Goal: Transaction & Acquisition: Purchase product/service

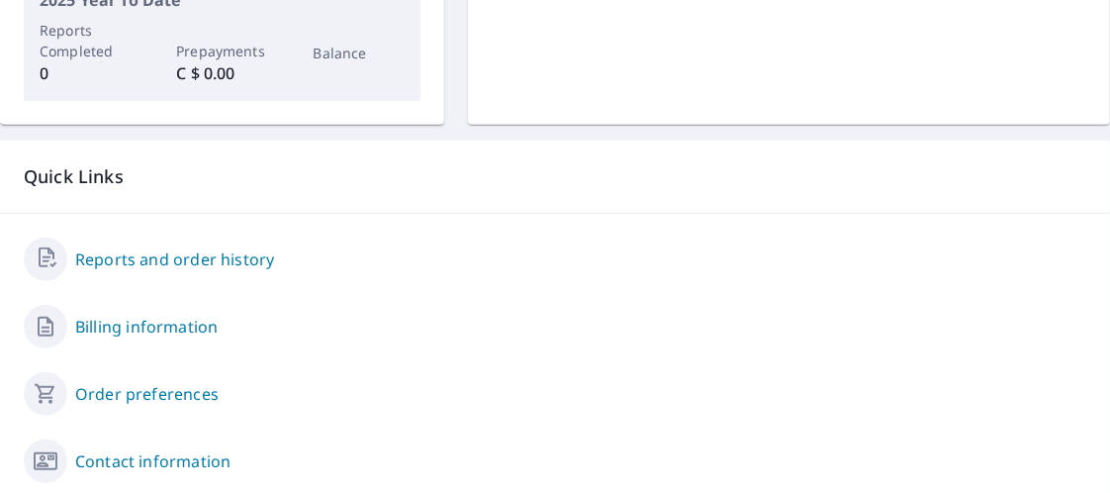
scroll to position [593, 0]
click at [163, 324] on link "Billing information" at bounding box center [146, 325] width 142 height 24
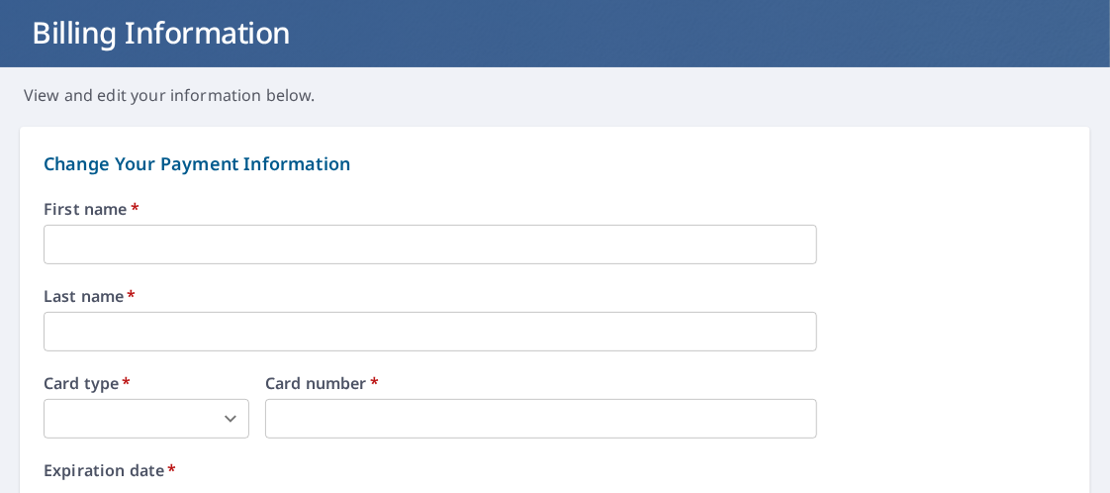
scroll to position [110, 0]
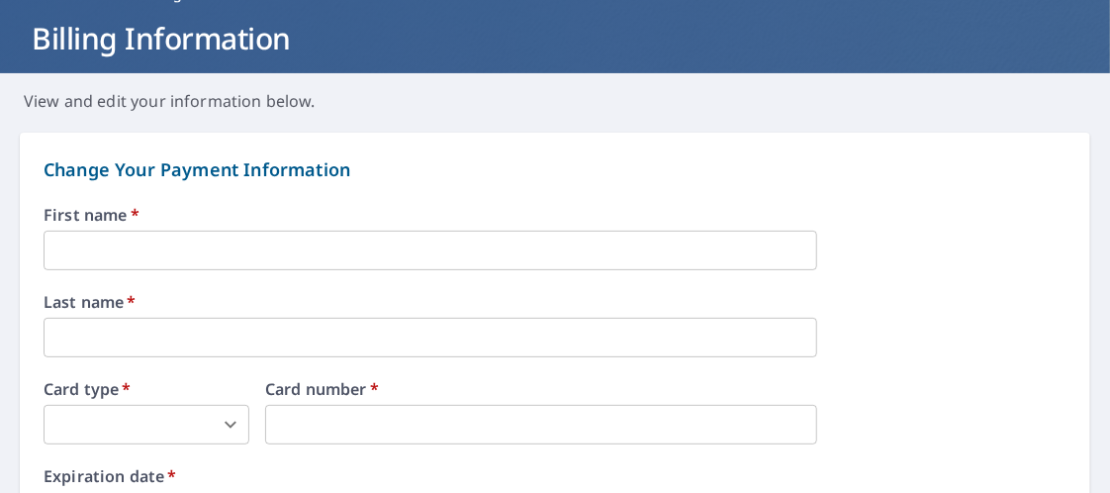
click at [94, 245] on input "text" at bounding box center [430, 250] width 773 height 40
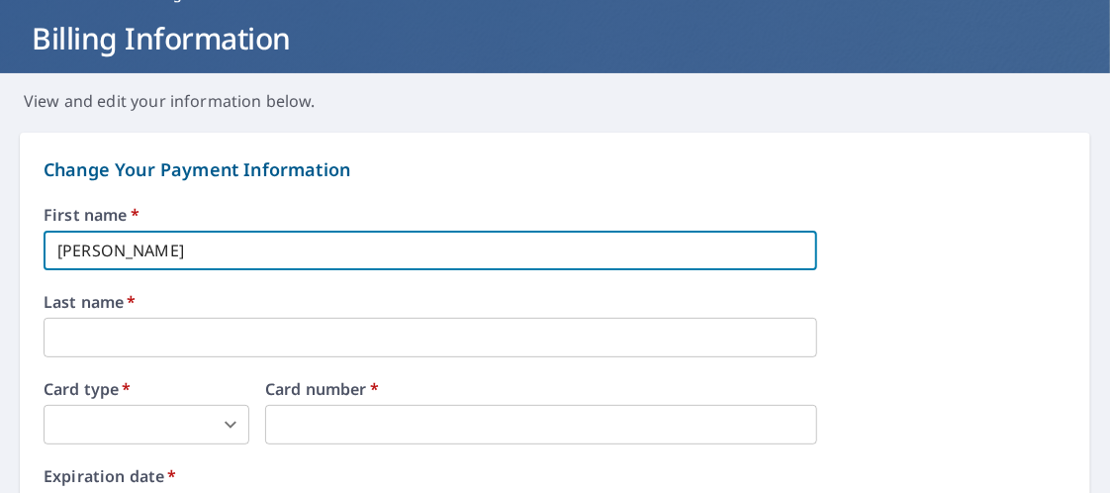
type input "[PERSON_NAME]"
click at [65, 332] on input "text" at bounding box center [430, 337] width 773 height 40
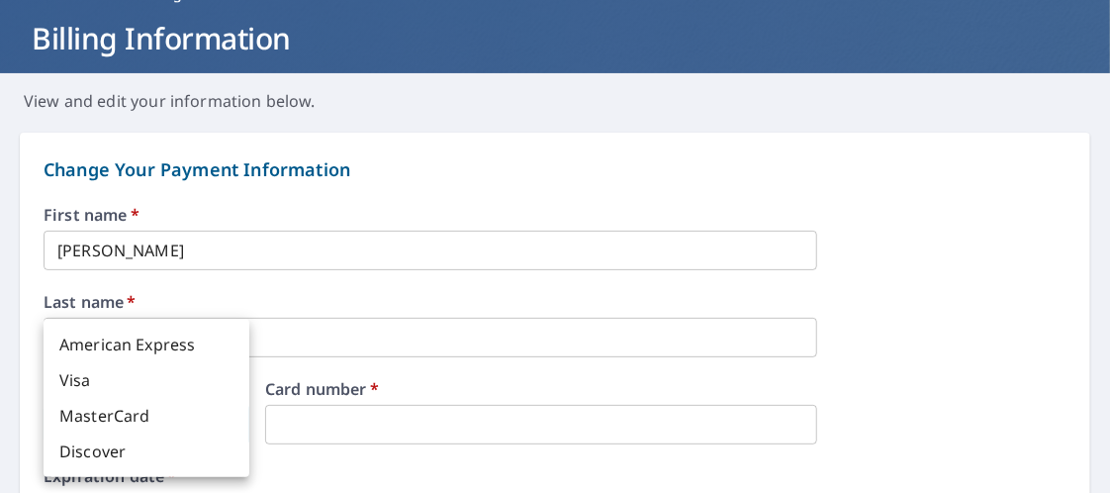
click at [232, 425] on body "DS DS Dashboard Order History Order DS Dashboard / Billing Information Billing …" at bounding box center [555, 246] width 1110 height 493
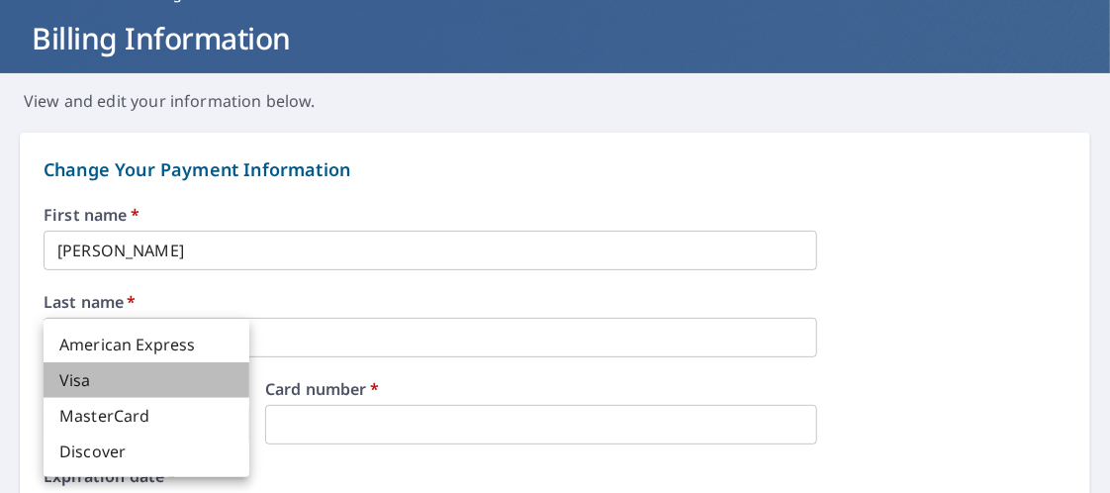
click at [189, 389] on li "Visa" at bounding box center [147, 380] width 206 height 36
type input "2"
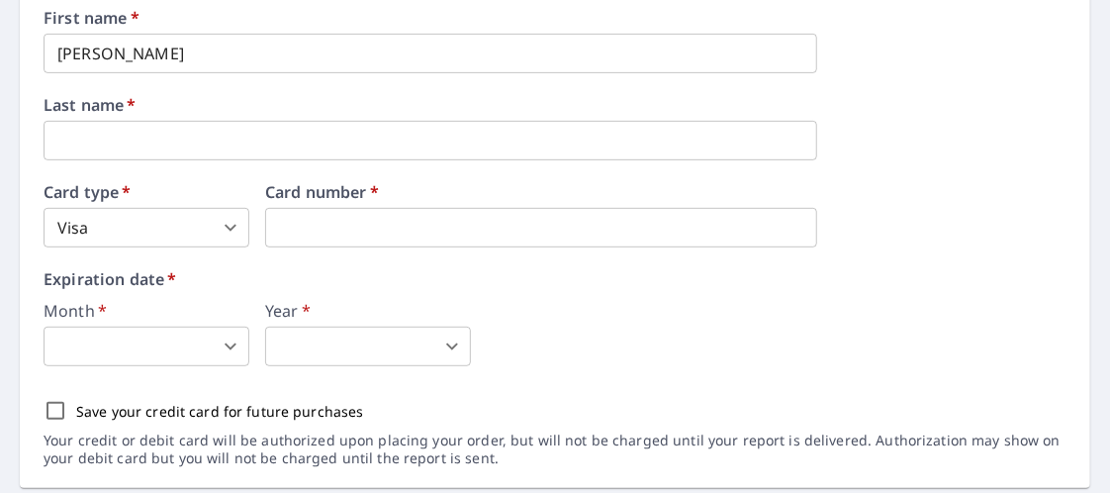
scroll to position [308, 0]
click at [226, 346] on body "DS DS Dashboard Order History Order DS Dashboard / Billing Information Billing …" at bounding box center [555, 246] width 1110 height 493
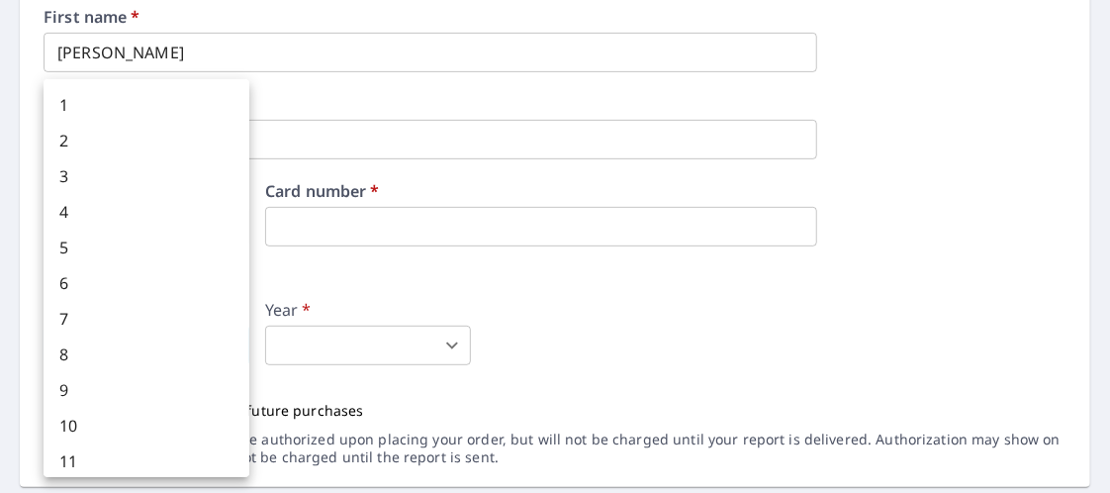
click at [92, 145] on li "2" at bounding box center [147, 141] width 206 height 36
type input "2"
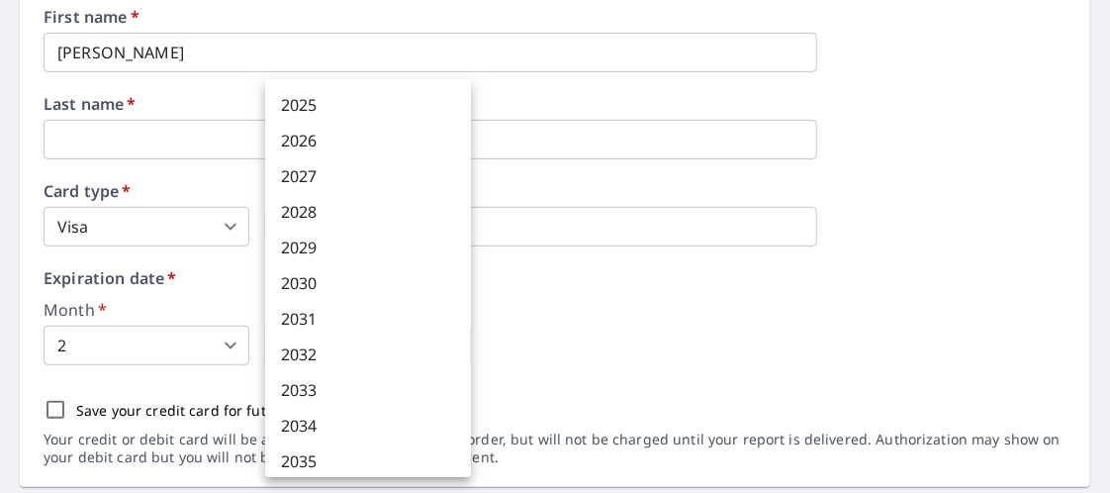
click at [351, 340] on body "DS DS Dashboard Order History Order DS Dashboard / Billing Information Billing …" at bounding box center [555, 246] width 1110 height 493
click at [322, 247] on li "2029" at bounding box center [368, 247] width 206 height 36
type input "2029"
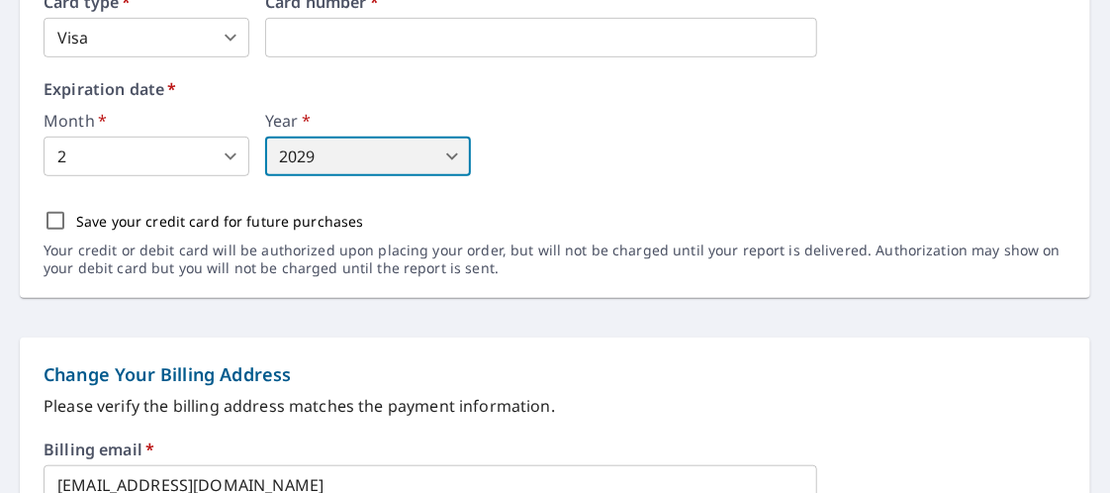
scroll to position [505, 0]
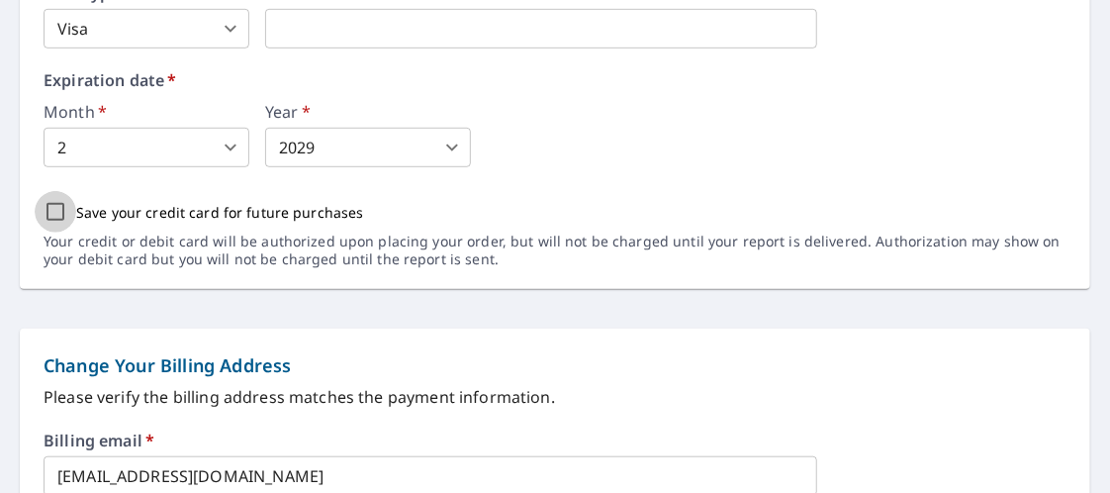
click at [51, 214] on input "Save your credit card for future purchases" at bounding box center [56, 212] width 42 height 42
checkbox input "true"
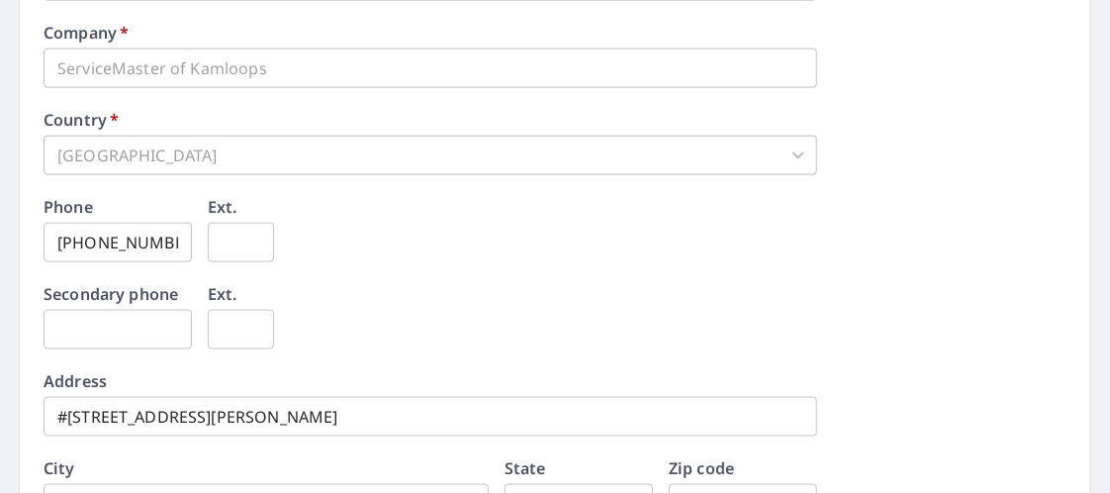
scroll to position [1198, 0]
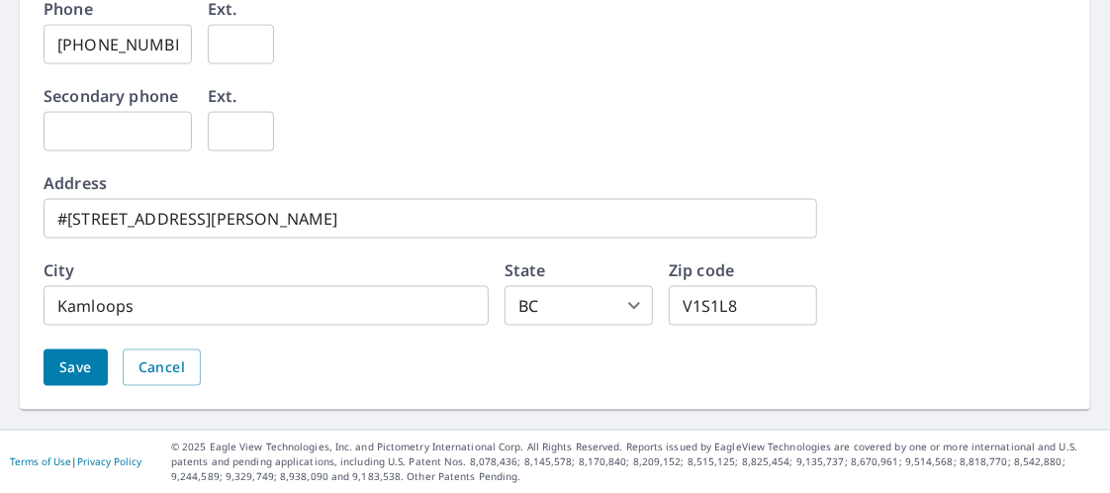
click at [78, 365] on span "Save" at bounding box center [75, 367] width 33 height 25
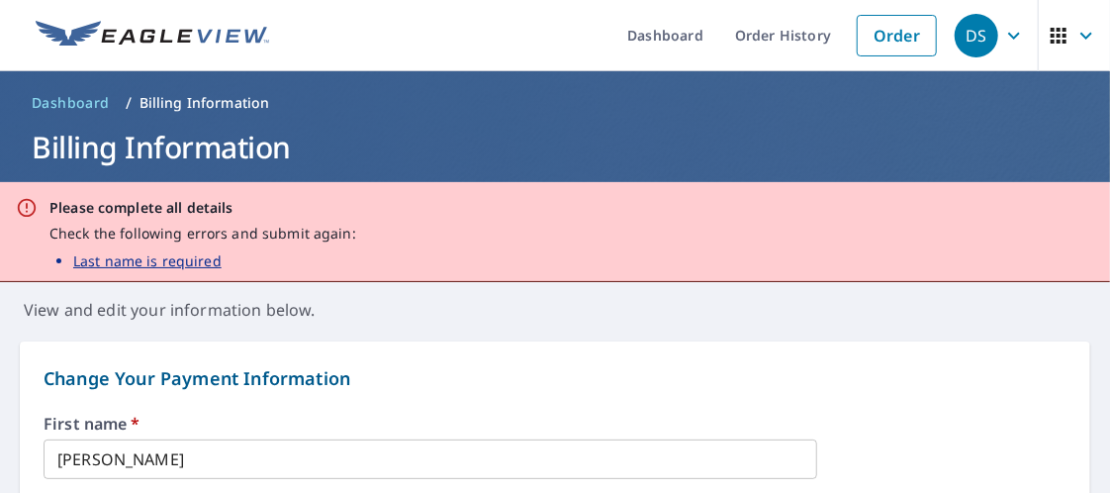
scroll to position [0, 0]
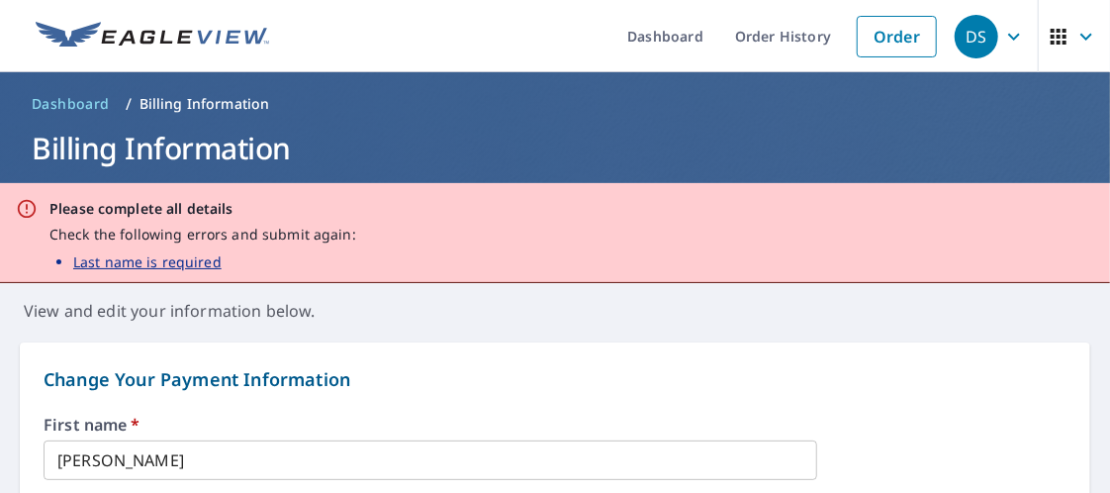
click at [174, 262] on p "Last name is required" at bounding box center [147, 261] width 148 height 21
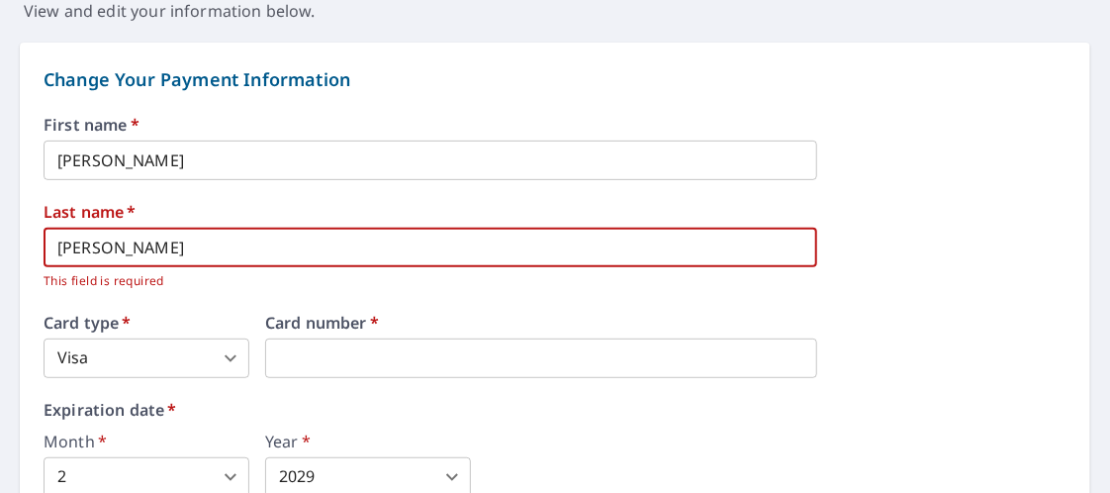
type input "[PERSON_NAME]"
click at [907, 281] on div "Last name   * [PERSON_NAME] ​ This field is required" at bounding box center [555, 247] width 1023 height 87
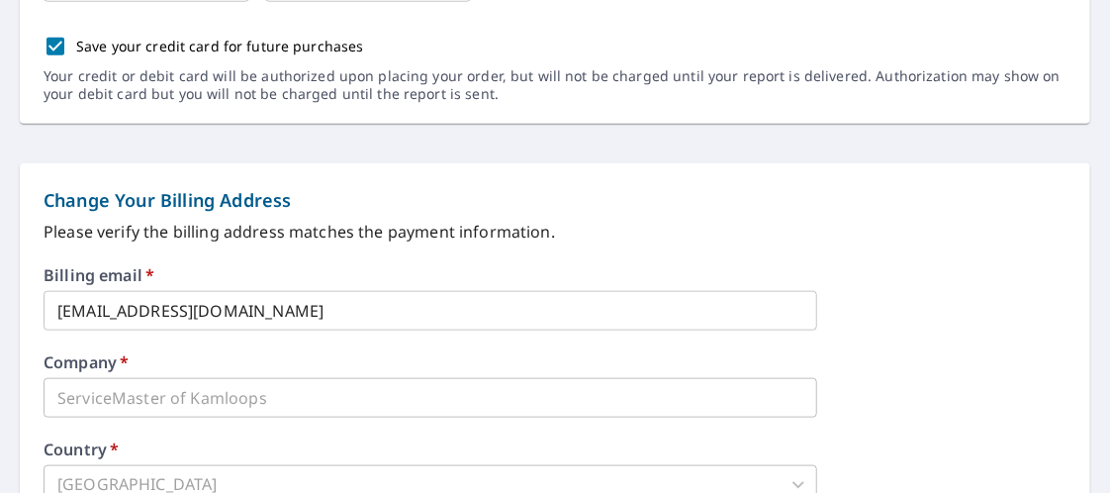
scroll to position [1289, 0]
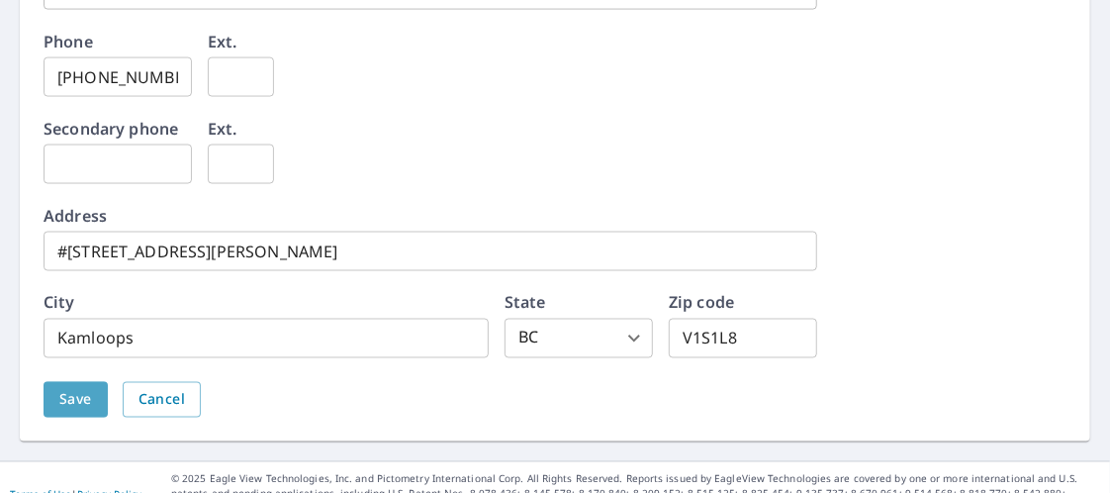
click at [75, 399] on span "Save" at bounding box center [75, 400] width 33 height 25
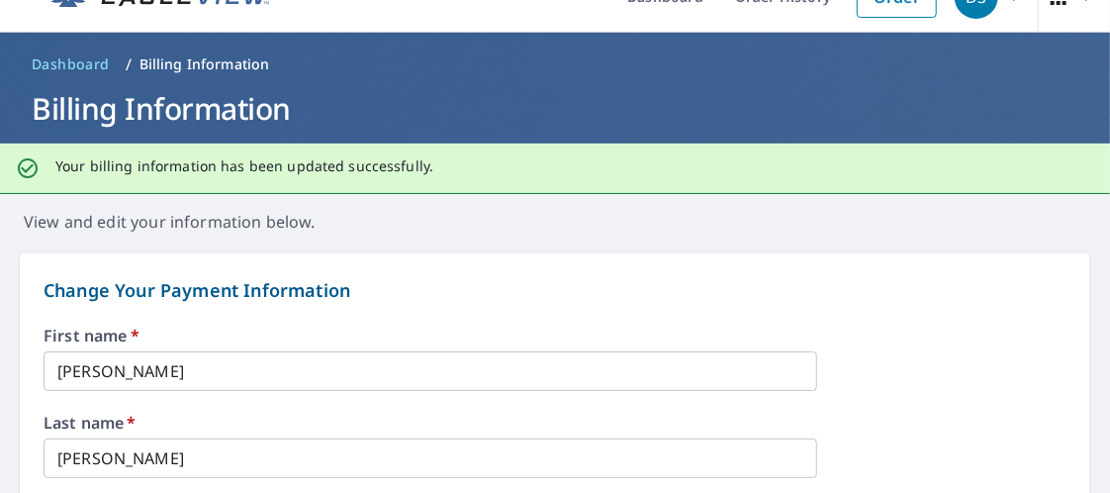
scroll to position [0, 0]
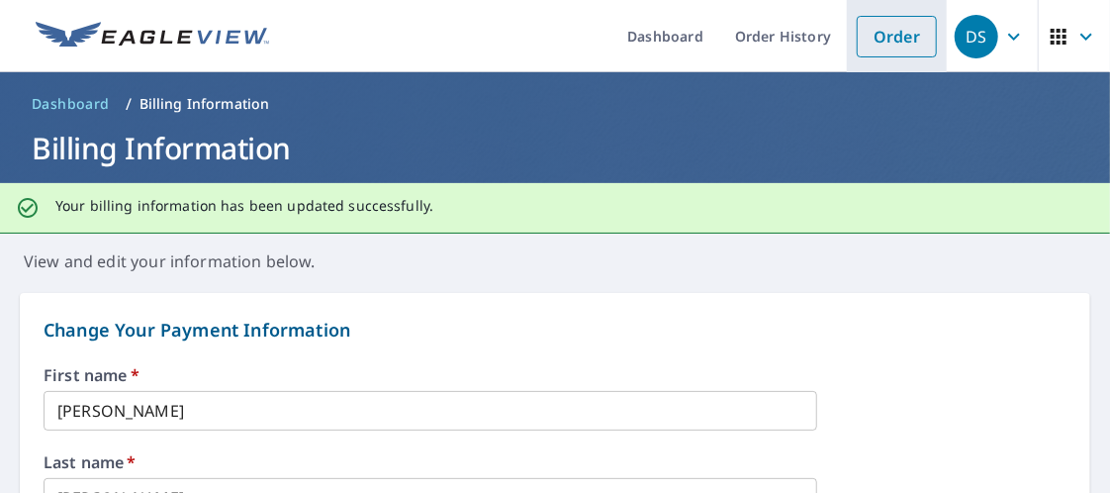
click at [888, 37] on link "Order" at bounding box center [897, 37] width 80 height 42
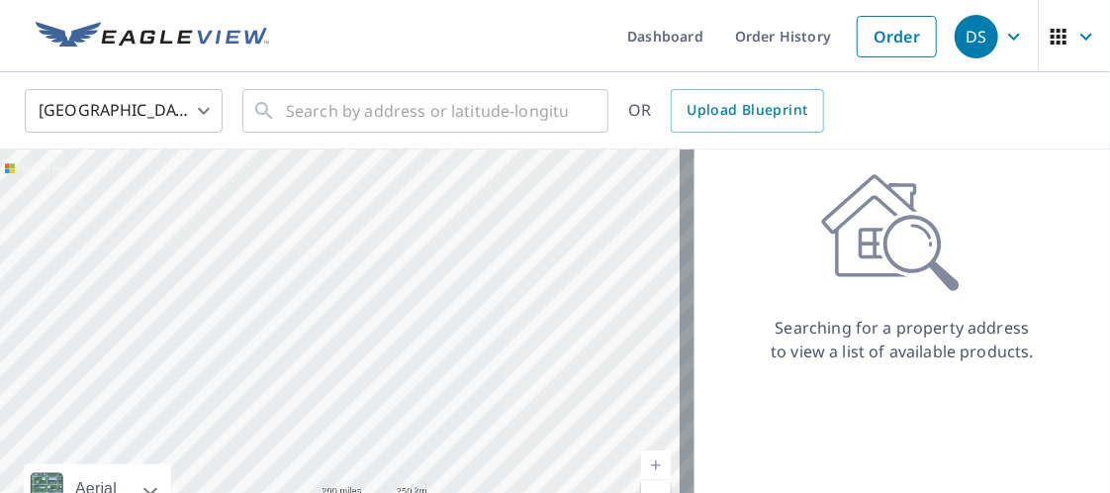
click at [206, 111] on body "DS DS Dashboard Order History Order DS United States US ​ ​ OR Upload Blueprint…" at bounding box center [555, 246] width 1110 height 493
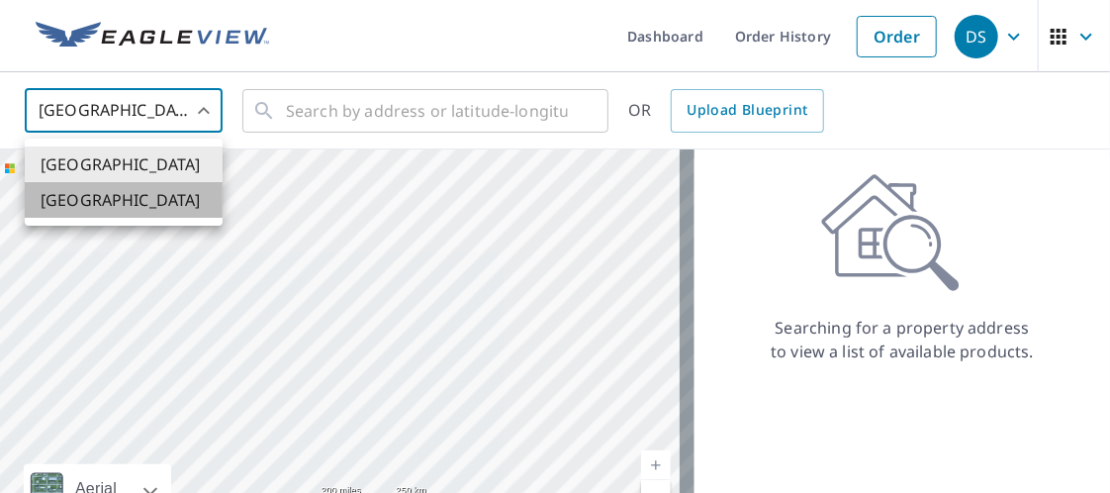
click at [127, 206] on li "[GEOGRAPHIC_DATA]" at bounding box center [124, 200] width 198 height 36
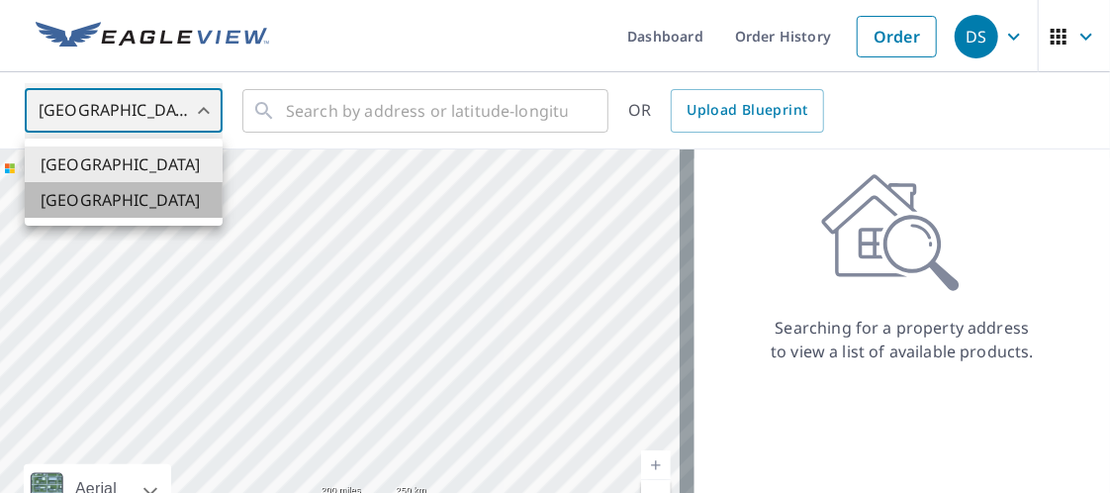
type input "CA"
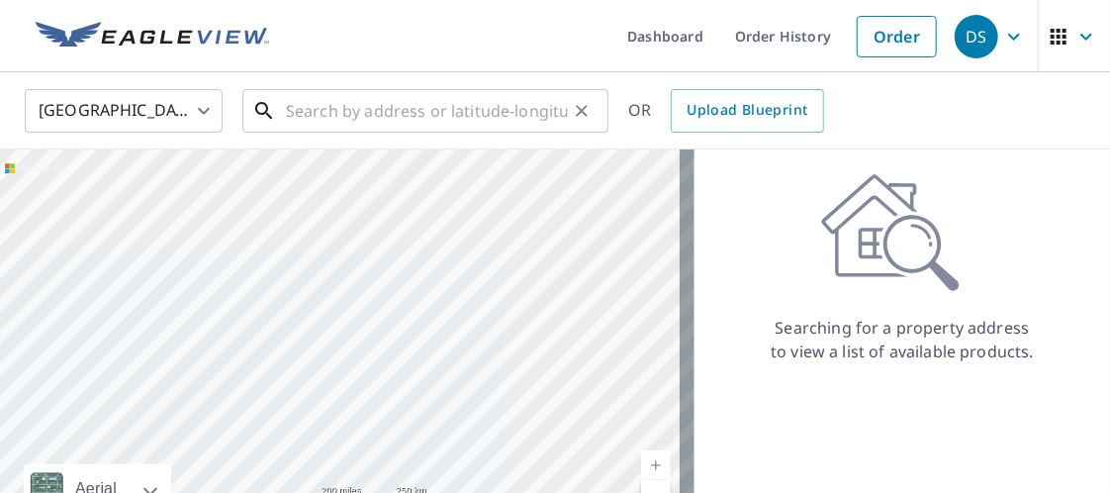
click at [440, 114] on input "text" at bounding box center [427, 110] width 282 height 55
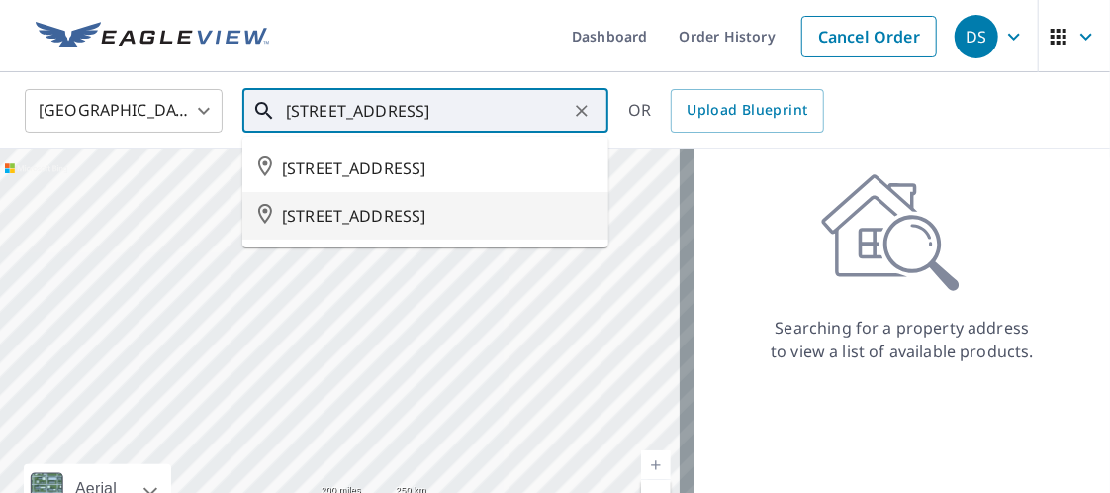
click at [379, 219] on span "[STREET_ADDRESS]" at bounding box center [437, 216] width 311 height 24
type input "[STREET_ADDRESS]"
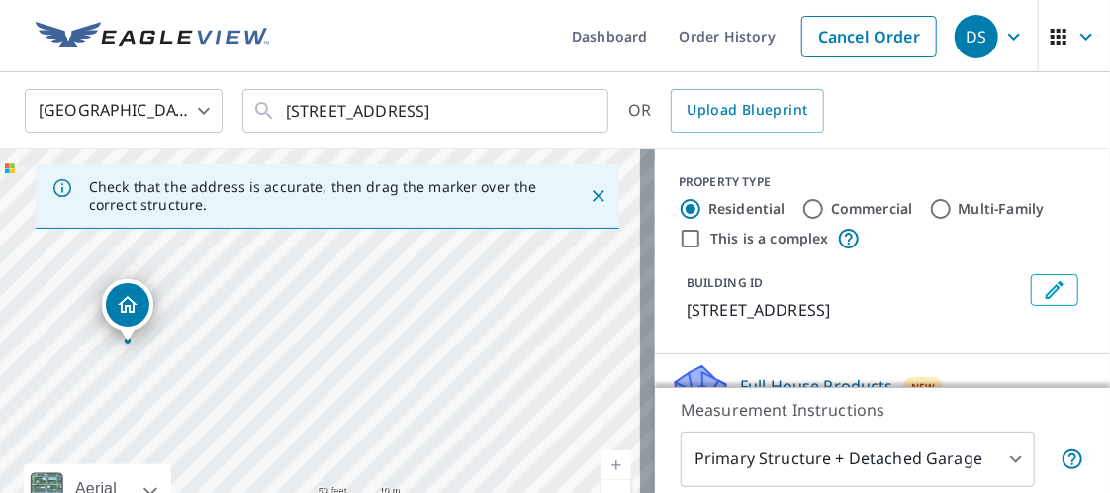
click at [129, 369] on div "[STREET_ADDRESS]" at bounding box center [327, 356] width 655 height 415
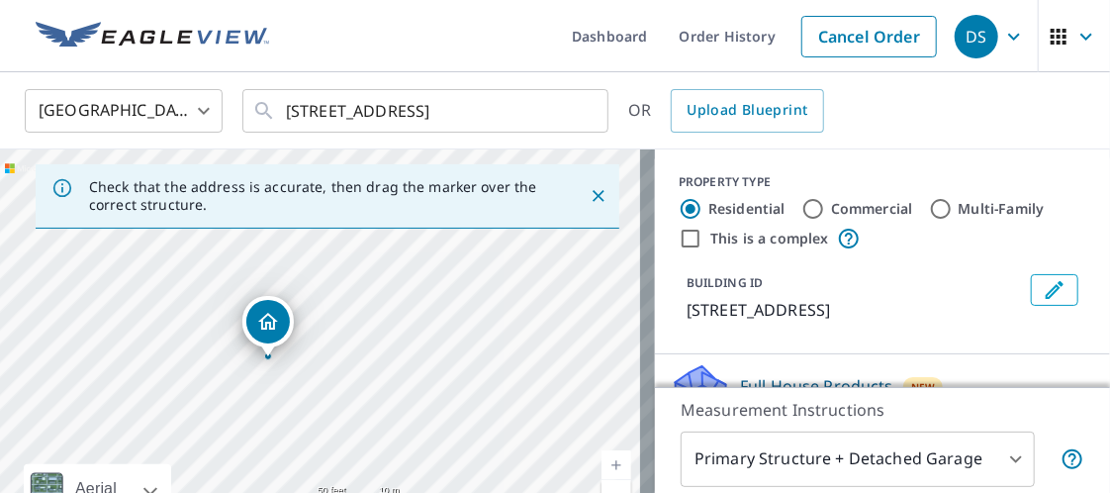
click at [252, 374] on div "[STREET_ADDRESS]" at bounding box center [327, 356] width 655 height 415
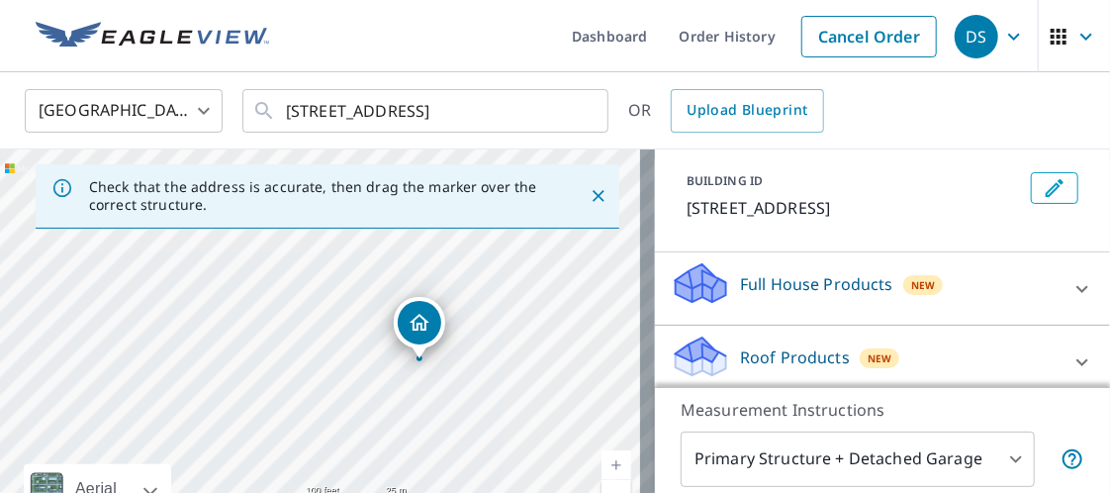
scroll to position [198, 0]
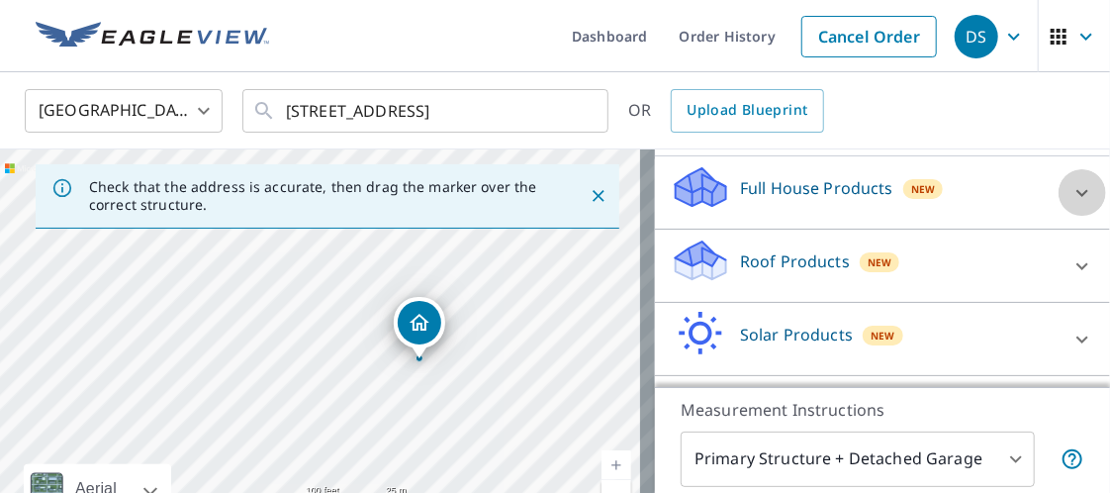
click at [1070, 190] on icon at bounding box center [1082, 193] width 24 height 24
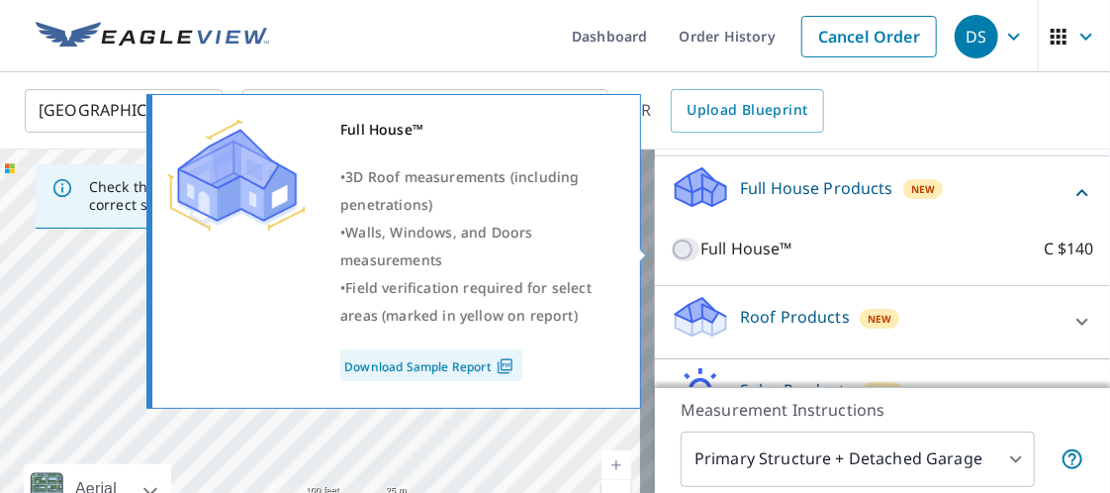
click at [671, 248] on input "Full House™ C $140" at bounding box center [686, 249] width 30 height 24
checkbox input "true"
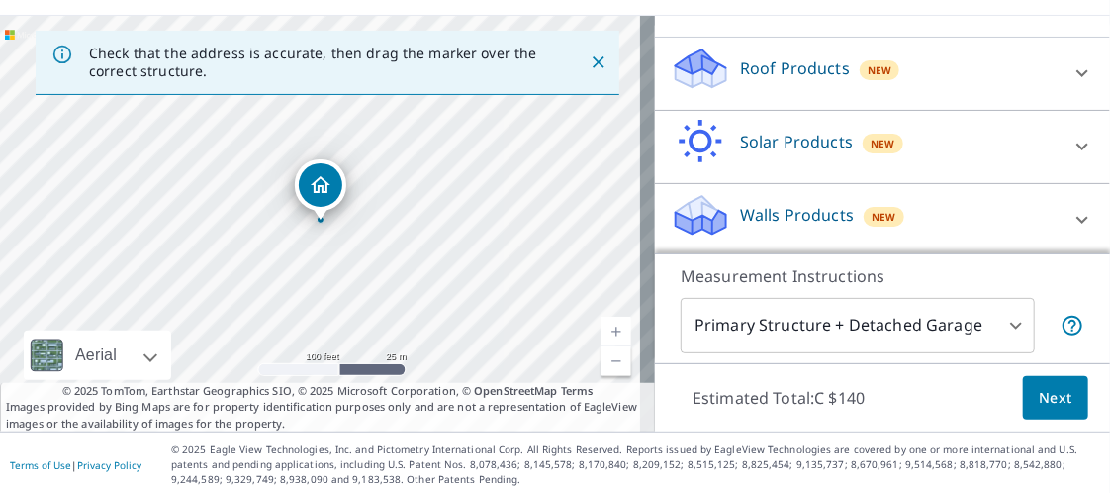
scroll to position [136, 0]
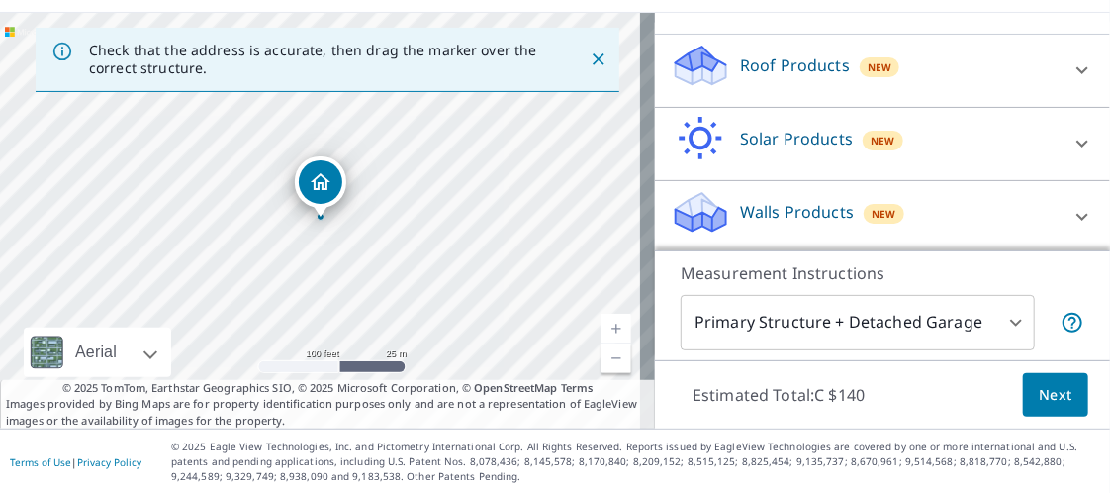
click at [998, 321] on body "DS DS Dashboard Order History Cancel Order DS Canada CA ​ [STREET_ADDRESS] ​ OR…" at bounding box center [555, 246] width 1110 height 493
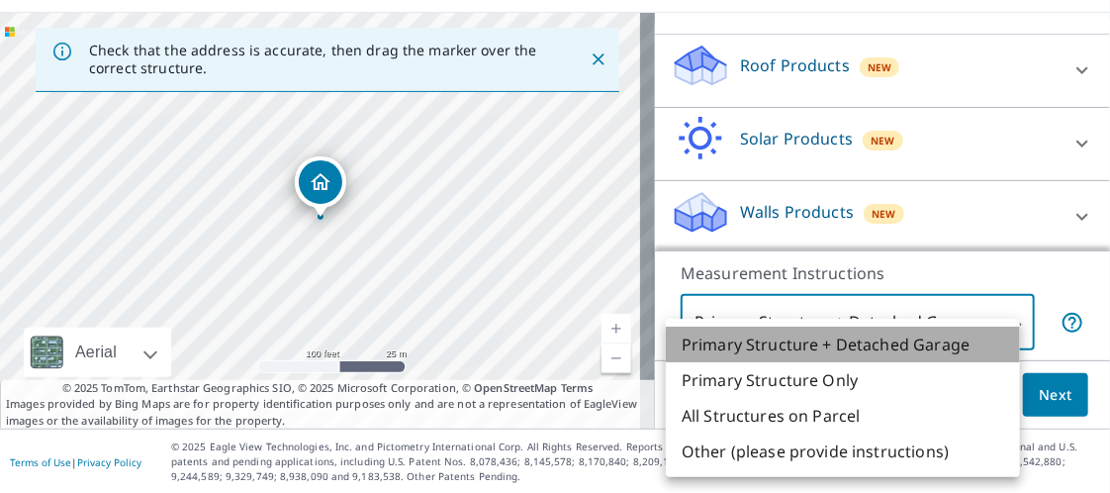
click at [918, 346] on li "Primary Structure + Detached Garage" at bounding box center [843, 344] width 354 height 36
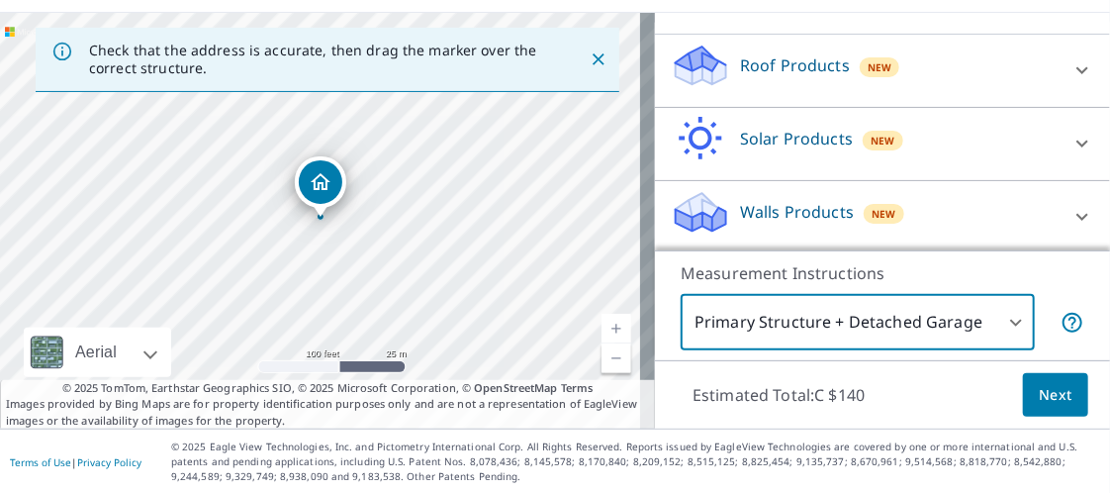
click at [1039, 402] on span "Next" at bounding box center [1056, 395] width 34 height 25
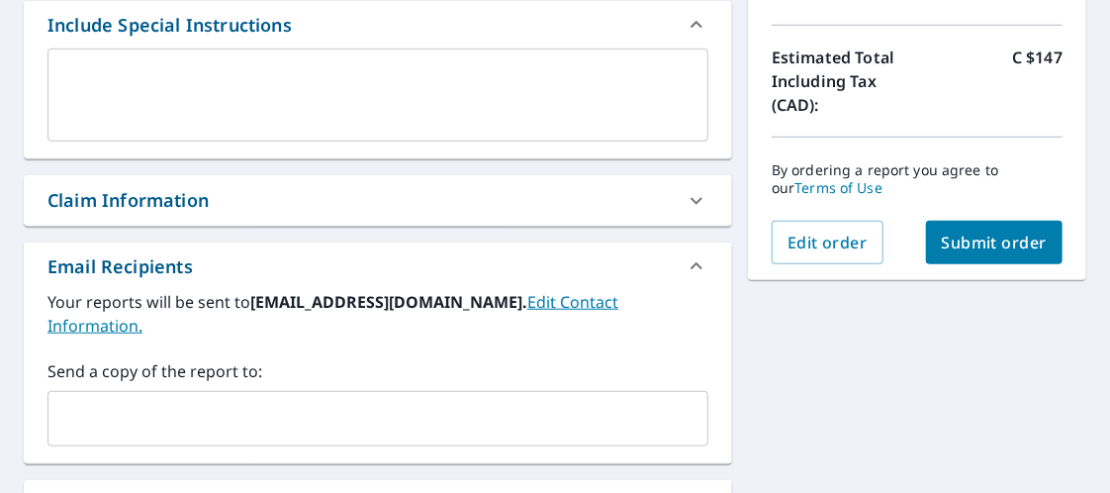
scroll to position [544, 0]
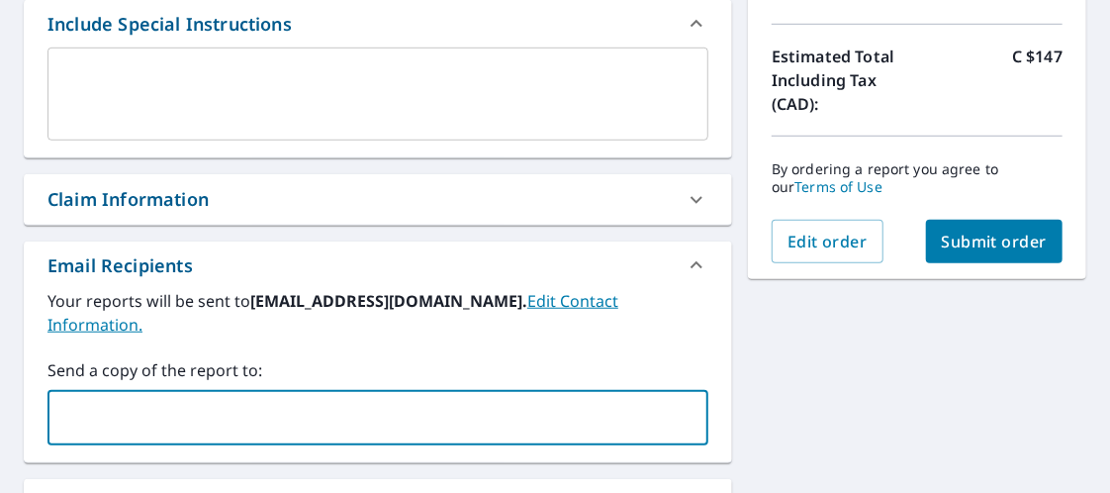
click at [178, 399] on input "text" at bounding box center [362, 418] width 613 height 38
type input "[EMAIL_ADDRESS][DOMAIN_NAME]"
click at [836, 340] on div "[STREET_ADDRESS] Aerial Road A standard road map Aerial A detailed look from ab…" at bounding box center [555, 168] width 1110 height 1058
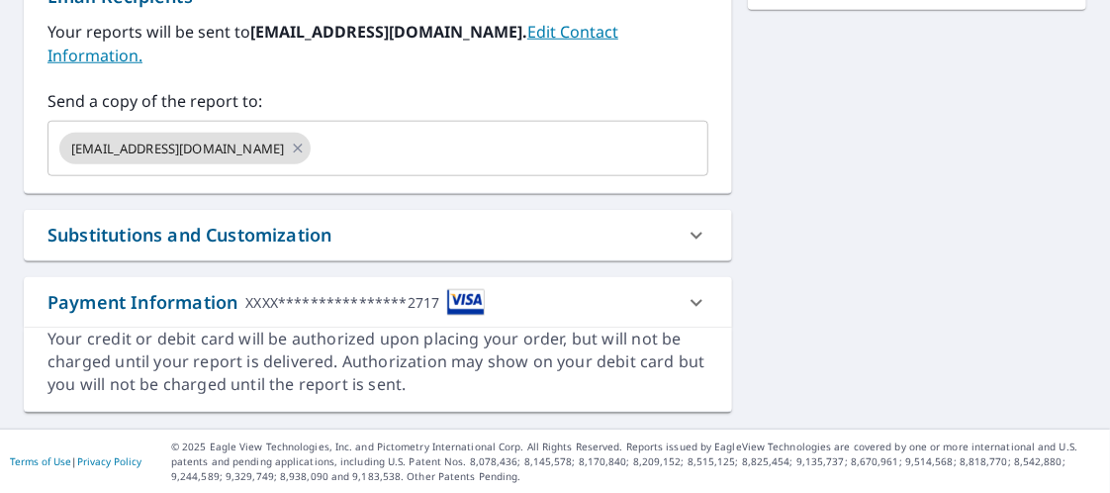
scroll to position [417, 0]
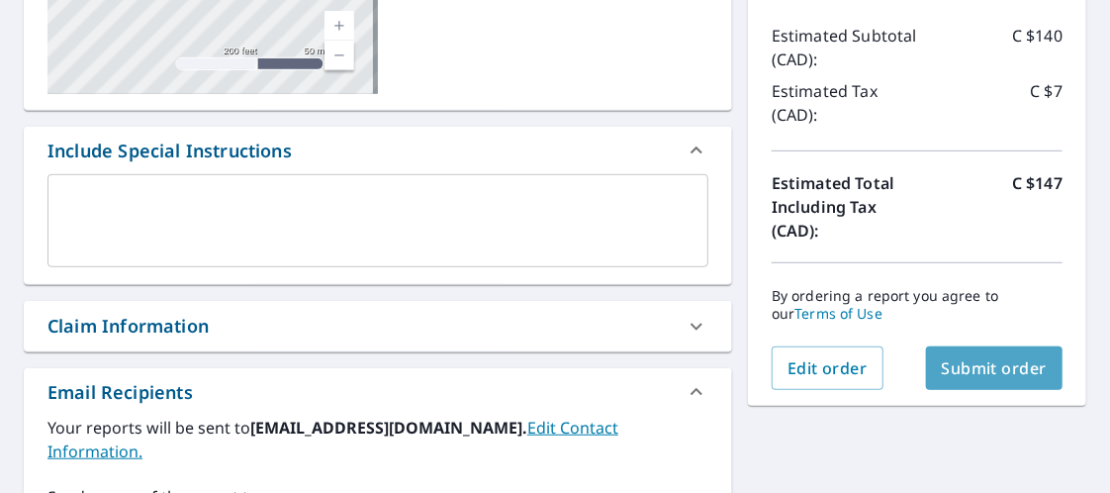
click at [977, 364] on span "Submit order" at bounding box center [995, 368] width 106 height 22
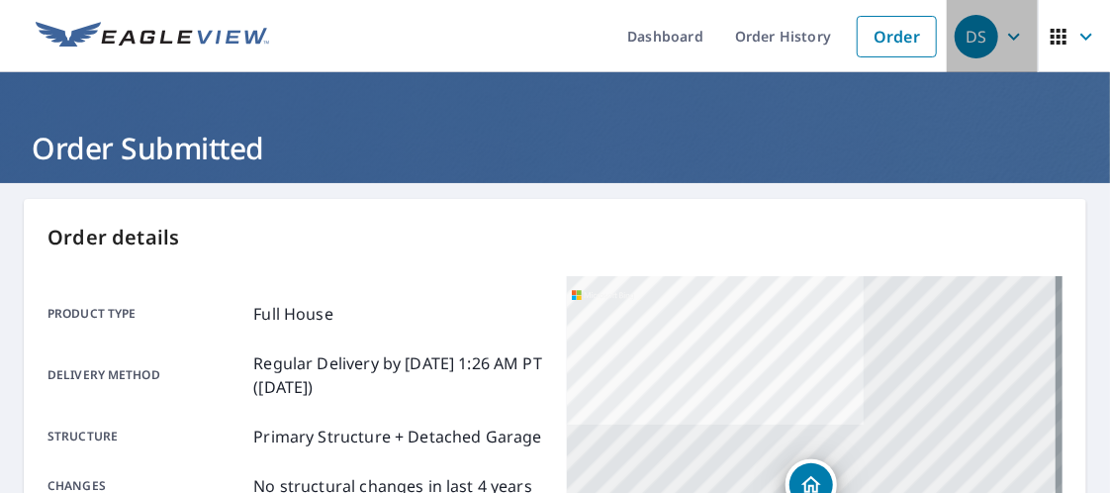
click at [1002, 32] on icon "button" at bounding box center [1014, 37] width 24 height 24
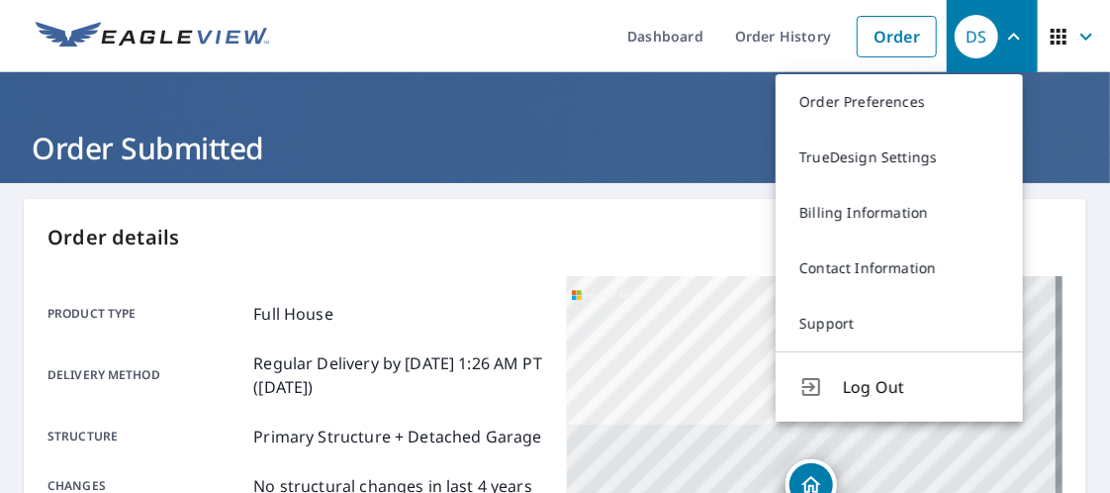
click at [519, 237] on p "Order details" at bounding box center [554, 238] width 1015 height 30
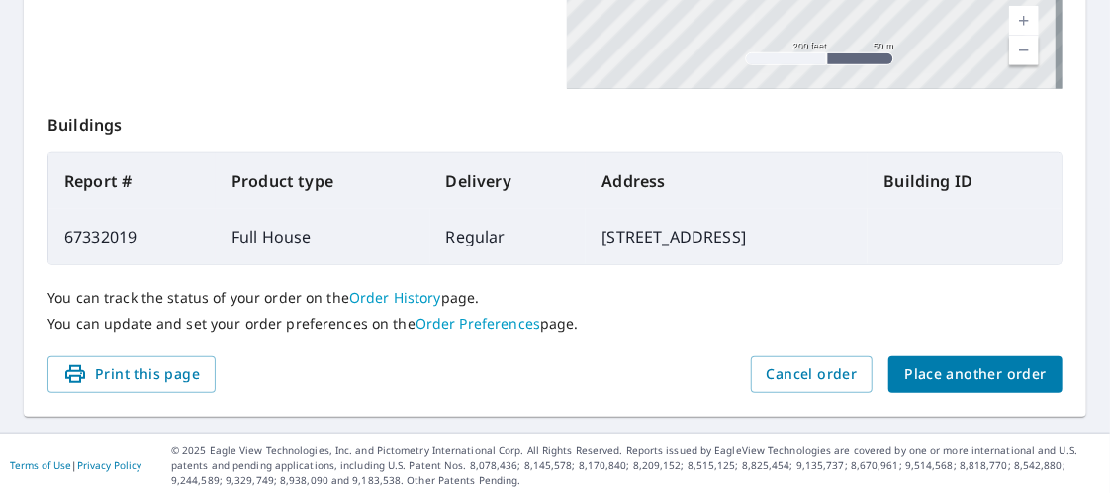
scroll to position [683, 0]
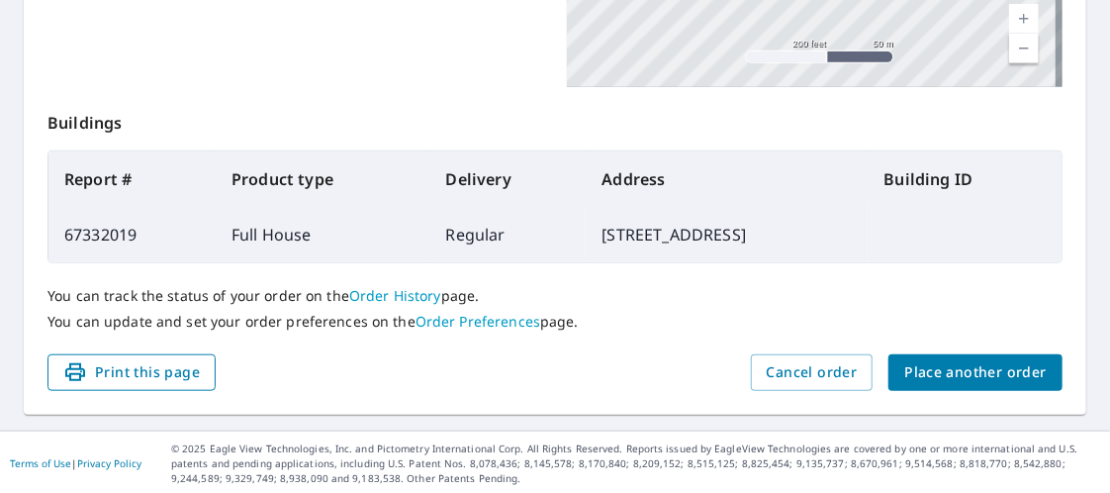
click at [175, 374] on span "Print this page" at bounding box center [131, 372] width 136 height 25
